Goal: Transaction & Acquisition: Purchase product/service

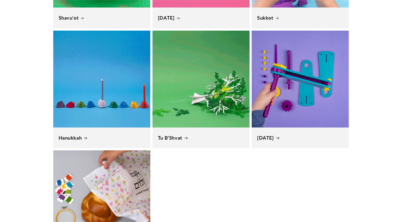
scroll to position [420, 0]
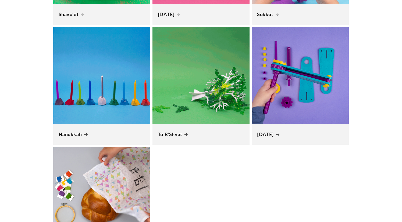
click at [93, 132] on link "Hanukkah" at bounding box center [102, 135] width 86 height 6
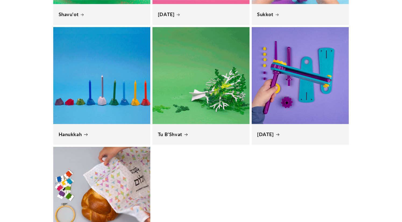
scroll to position [0, 411]
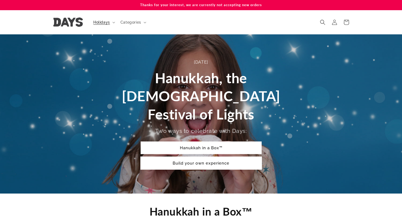
click at [200, 157] on link "Build your own experience" at bounding box center [201, 163] width 121 height 13
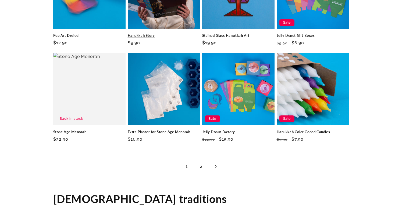
scroll to position [812, 0]
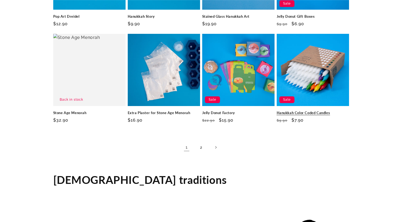
click at [317, 111] on link "Hanukkah Color Coded Candles" at bounding box center [313, 113] width 72 height 5
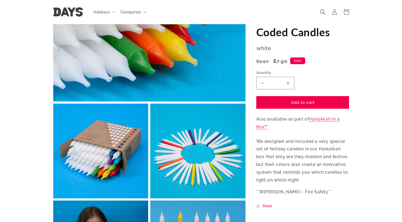
scroll to position [81, 0]
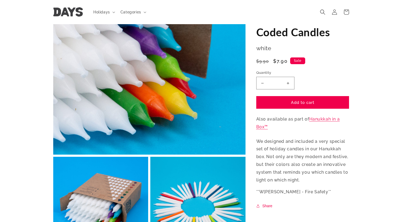
click at [258, 80] on button "Decrease quantity for Hanukkah Color Coded Candles" at bounding box center [263, 83] width 12 height 13
type input "*"
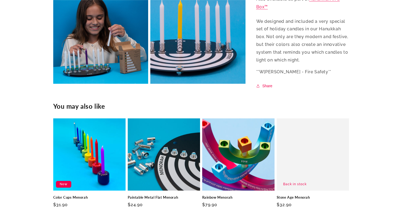
scroll to position [348, 0]
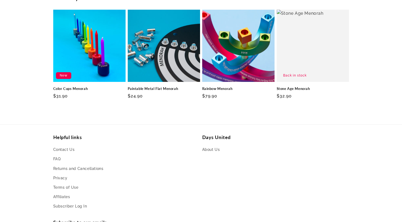
scroll to position [456, 0]
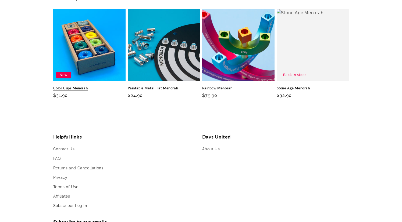
click at [93, 86] on link "Color Cups Menorah" at bounding box center [89, 88] width 72 height 5
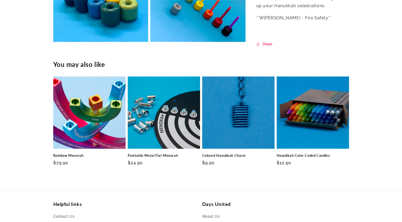
scroll to position [389, 0]
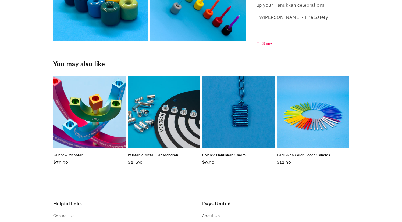
click at [310, 153] on link "Hanukkah Color Coded Candles" at bounding box center [313, 155] width 72 height 5
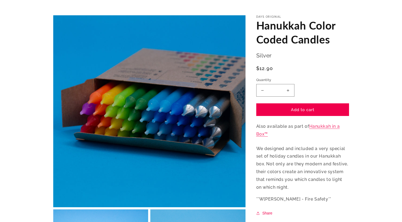
scroll to position [29, 0]
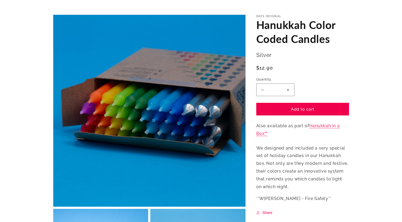
click at [288, 90] on button "Increase quantity for Hanukkah Color Coded Candles" at bounding box center [288, 90] width 12 height 13
type input "*"
click at [286, 108] on button "Add to cart" at bounding box center [302, 109] width 93 height 13
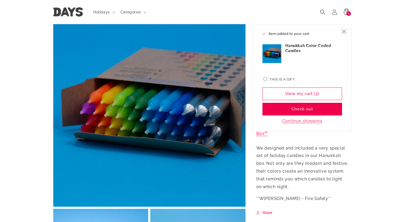
click at [286, 108] on button "Check out" at bounding box center [302, 109] width 80 height 13
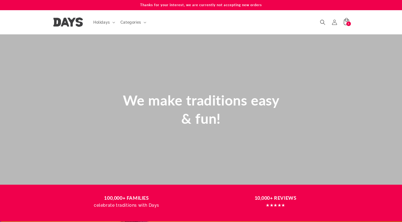
scroll to position [0, 402]
click at [347, 20] on icon at bounding box center [346, 22] width 13 height 13
